Goal: Information Seeking & Learning: Understand process/instructions

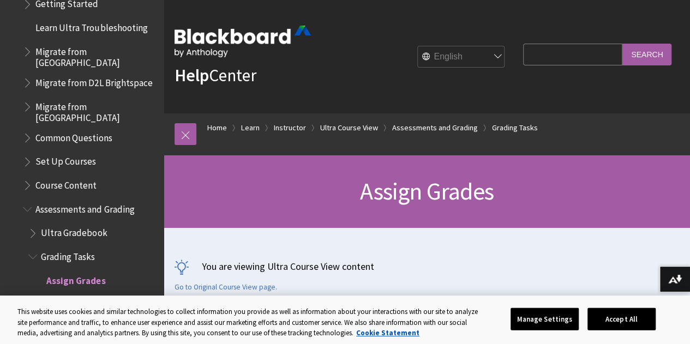
scroll to position [1424, 0]
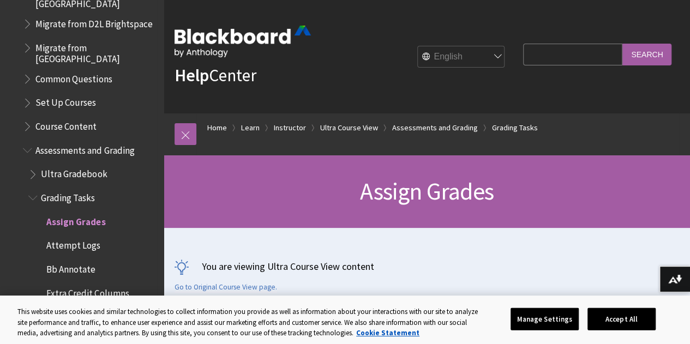
click at [83, 141] on span "Assessments and Grading" at bounding box center [84, 148] width 99 height 15
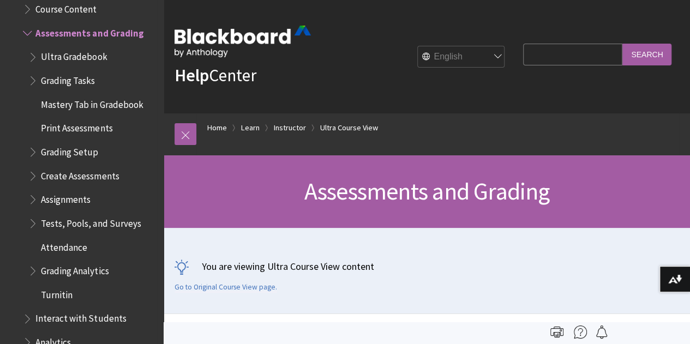
click at [83, 71] on span "Grading Tasks" at bounding box center [68, 78] width 54 height 15
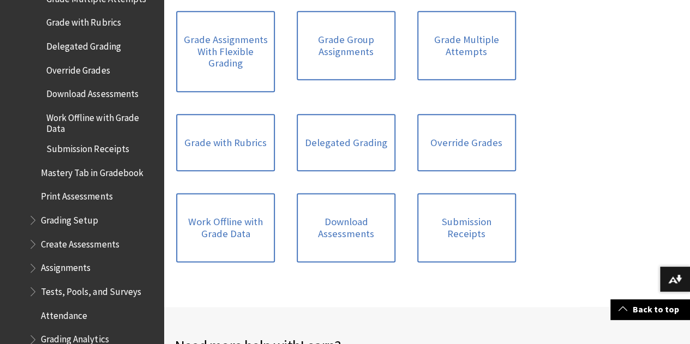
scroll to position [1924, 0]
click at [83, 211] on span "Grading Setup" at bounding box center [69, 218] width 57 height 15
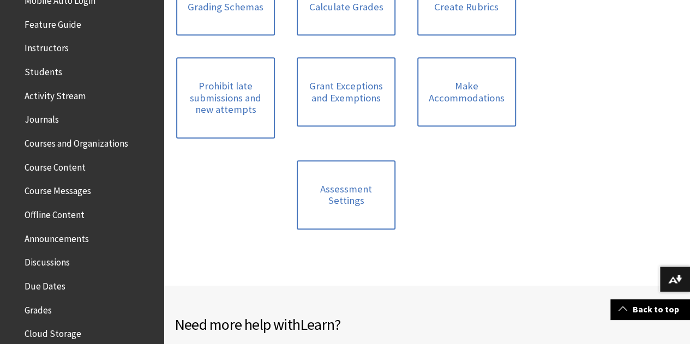
scroll to position [211, 0]
click at [49, 262] on span "Discussions" at bounding box center [47, 261] width 45 height 15
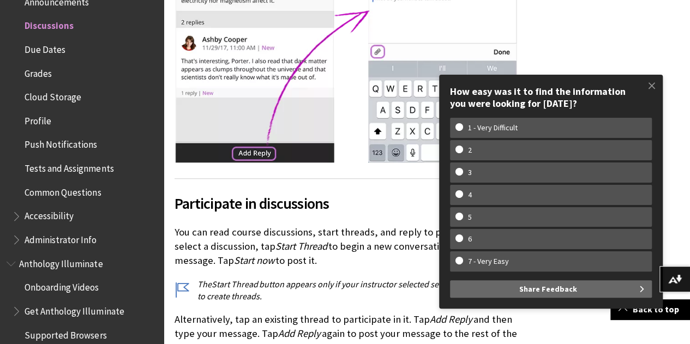
scroll to position [392, 0]
click at [654, 90] on span at bounding box center [651, 85] width 23 height 23
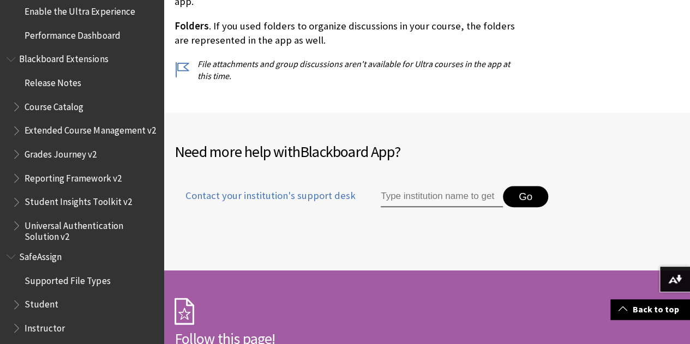
scroll to position [1172, 0]
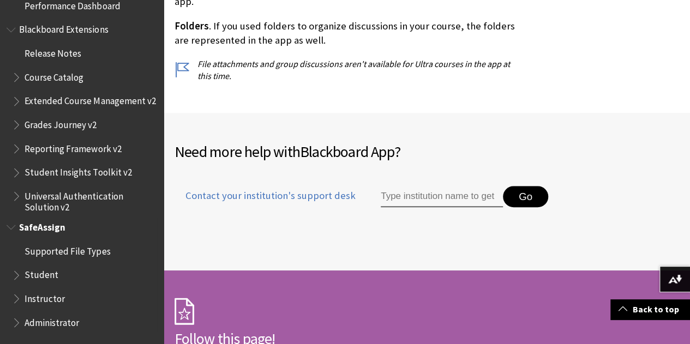
click at [46, 297] on span "Instructor" at bounding box center [45, 297] width 40 height 15
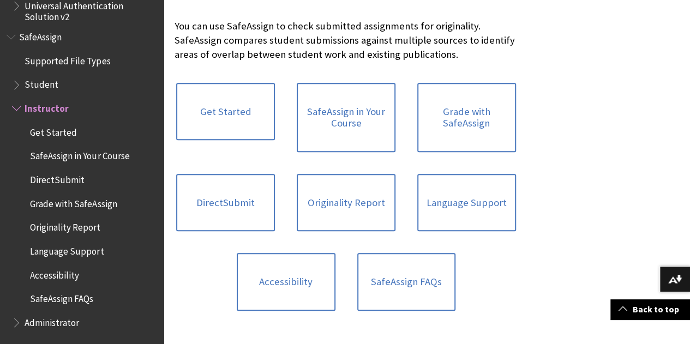
scroll to position [240, 0]
click at [417, 124] on link "Grade with SafeAssign" at bounding box center [466, 117] width 99 height 69
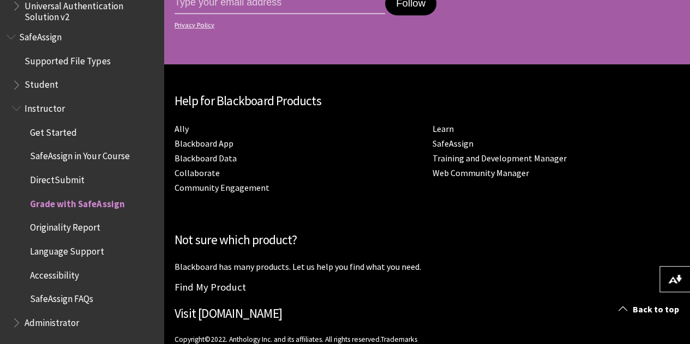
scroll to position [2600, 0]
